Goal: Information Seeking & Learning: Check status

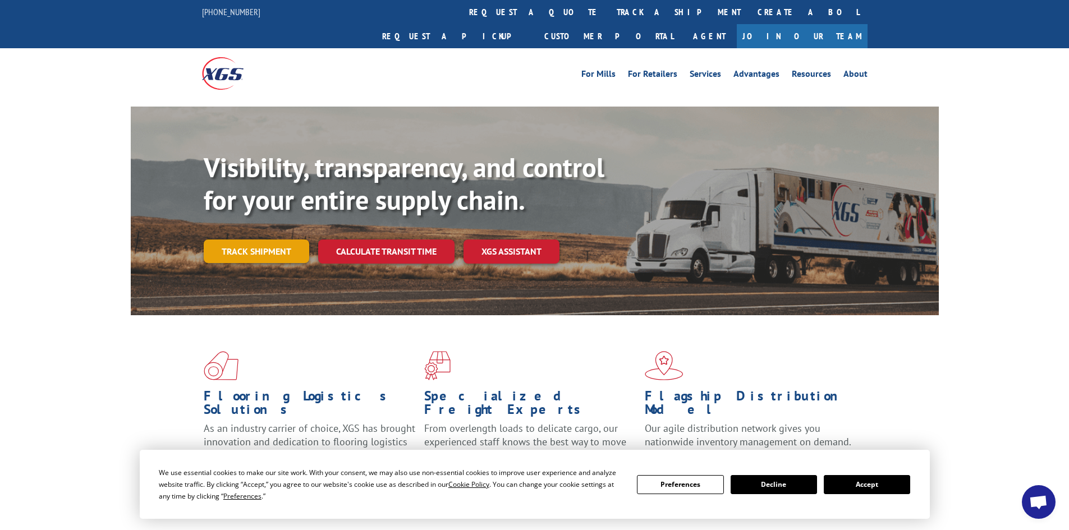
click at [265, 240] on link "Track shipment" at bounding box center [256, 252] width 105 height 24
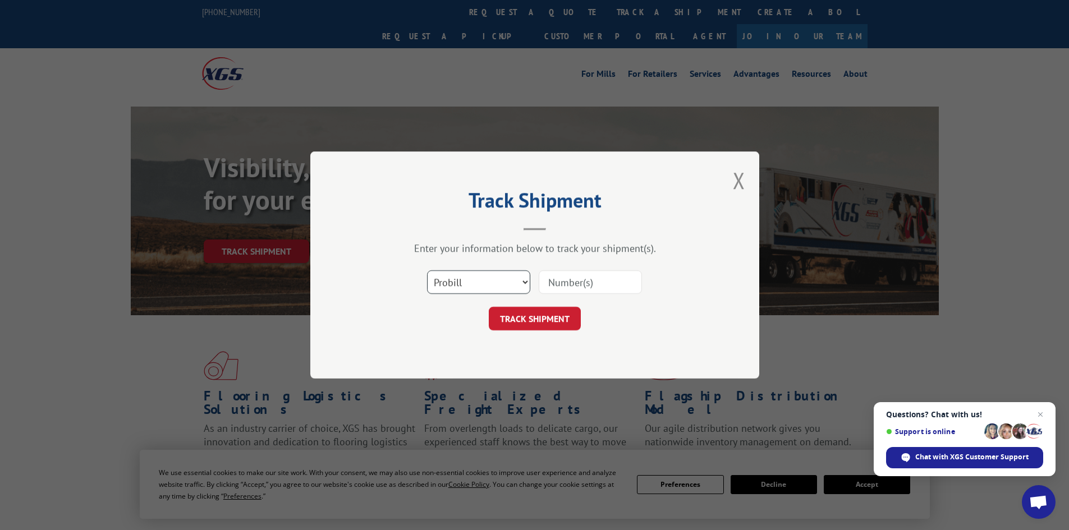
click at [507, 286] on select "Select category... Probill BOL PO" at bounding box center [478, 282] width 103 height 24
click at [509, 287] on select "Select category... Probill BOL PO" at bounding box center [478, 282] width 103 height 24
click at [589, 282] on input at bounding box center [590, 282] width 103 height 24
paste input "17675445"
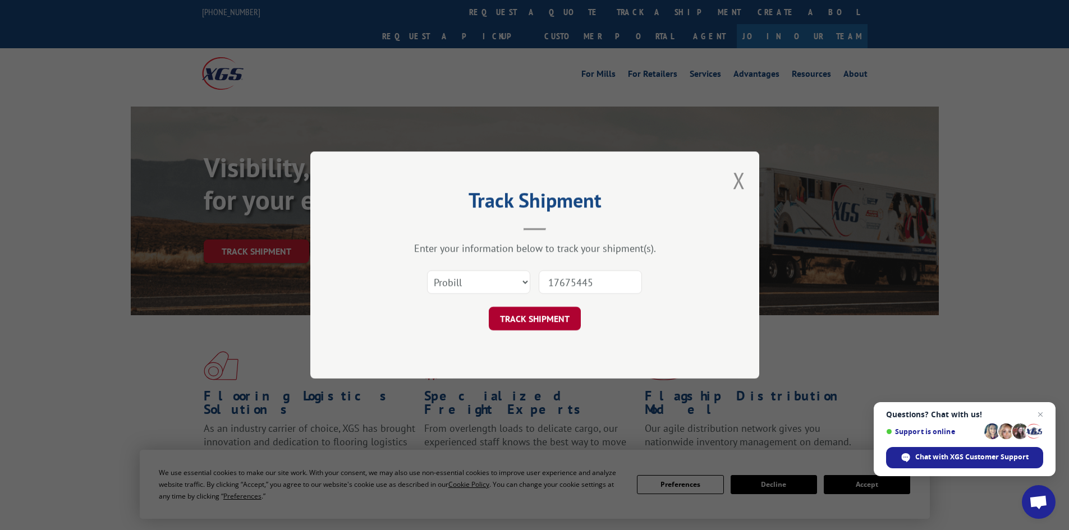
type input "17675445"
click at [545, 327] on button "TRACK SHIPMENT" at bounding box center [535, 319] width 92 height 24
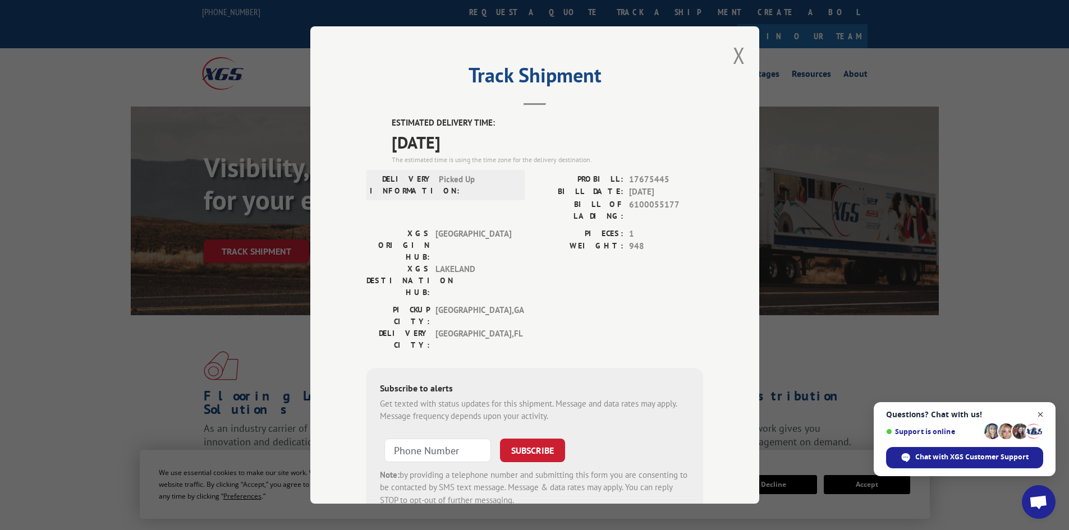
click at [1044, 409] on span "Close chat" at bounding box center [1041, 415] width 14 height 14
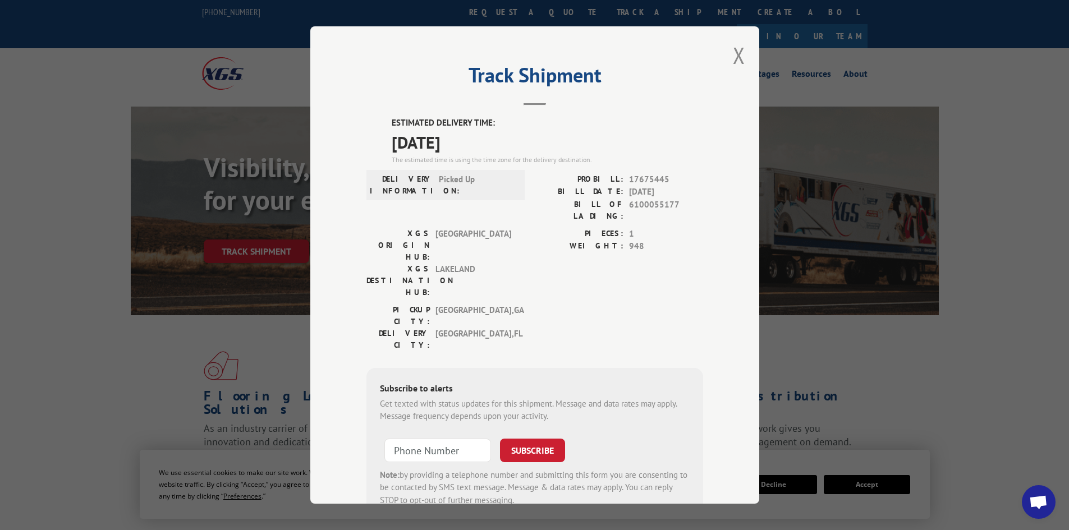
click at [249, 65] on div "Track Shipment ESTIMATED DELIVERY TIME: [DATE] The estimated time is using the …" at bounding box center [534, 265] width 1069 height 530
